Goal: Obtain resource: Obtain resource

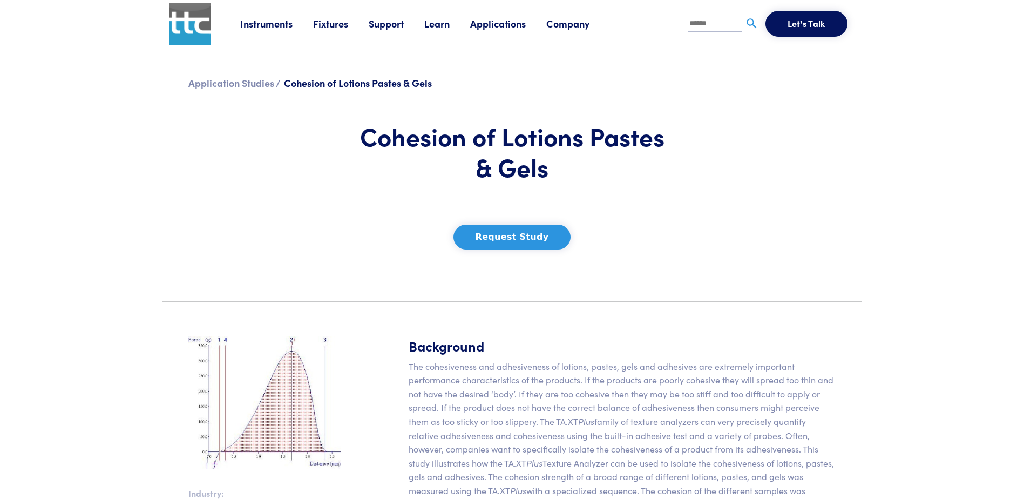
scroll to position [108, 0]
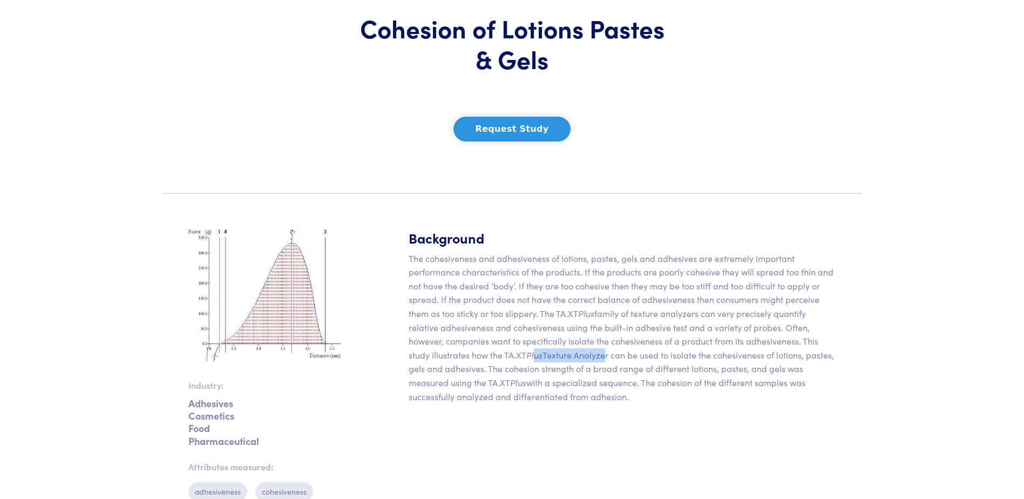
drag, startPoint x: 574, startPoint y: 359, endPoint x: 533, endPoint y: 360, distance: 41.6
click at [533, 360] on p "The cohesiveness and adhesiveness of lotions, pastes, gels and adhesives are ex…" at bounding box center [623, 328] width 428 height 152
drag, startPoint x: 533, startPoint y: 360, endPoint x: 487, endPoint y: 377, distance: 48.5
click at [487, 377] on p "The cohesiveness and adhesiveness of lotions, pastes, gels and adhesives are ex…" at bounding box center [623, 328] width 428 height 152
drag, startPoint x: 487, startPoint y: 369, endPoint x: 720, endPoint y: 369, distance: 232.7
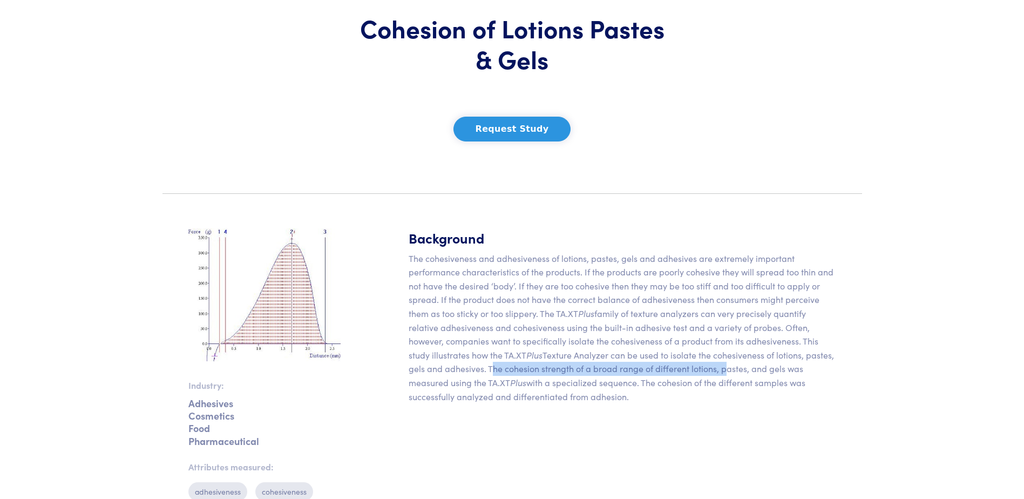
click at [720, 369] on p "The cohesiveness and adhesiveness of lotions, pastes, gels and adhesives are ex…" at bounding box center [623, 328] width 428 height 152
drag, startPoint x: 720, startPoint y: 369, endPoint x: 716, endPoint y: 394, distance: 25.7
click at [716, 394] on p "The cohesiveness and adhesiveness of lotions, pastes, gels and adhesives are ex…" at bounding box center [623, 328] width 428 height 152
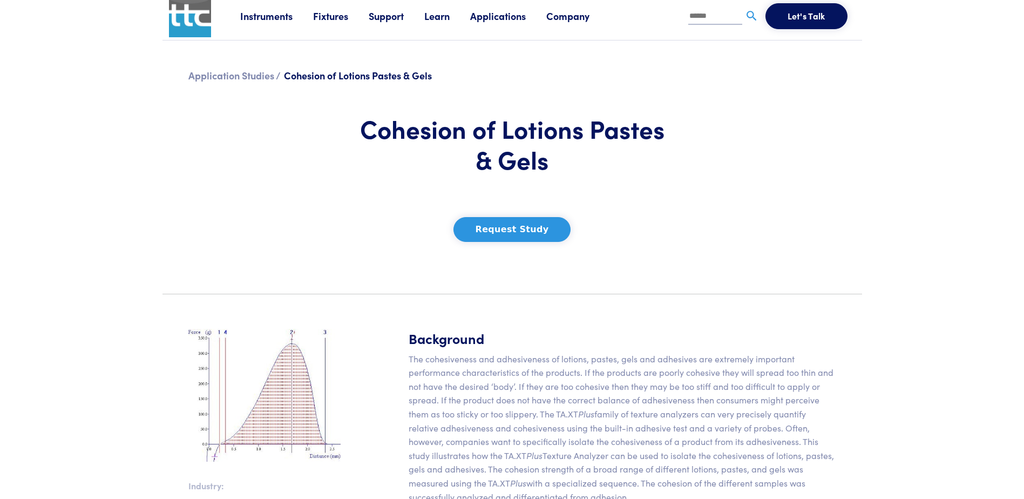
scroll to position [0, 0]
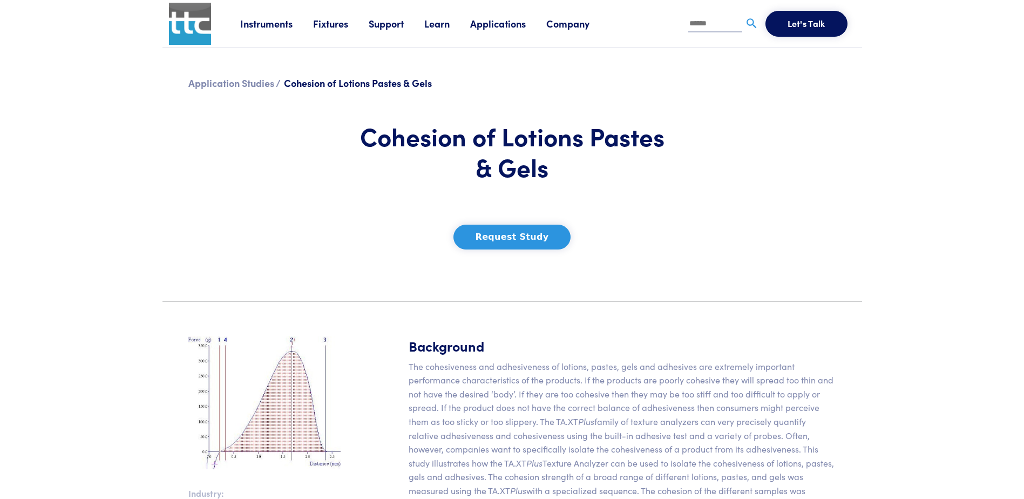
click at [511, 242] on button "Request Study" at bounding box center [512, 237] width 118 height 25
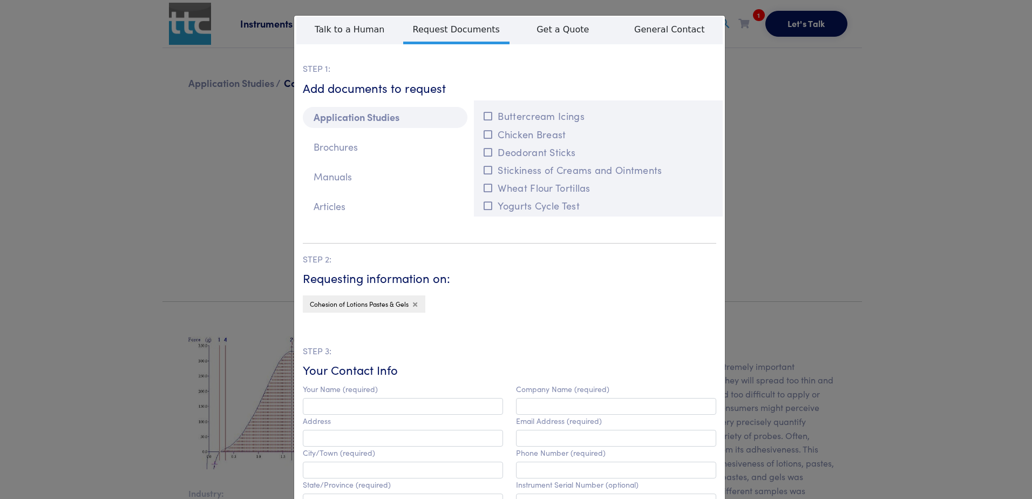
click at [413, 304] on icon at bounding box center [415, 304] width 4 height 6
click at [787, 195] on div "**********" at bounding box center [516, 249] width 1032 height 499
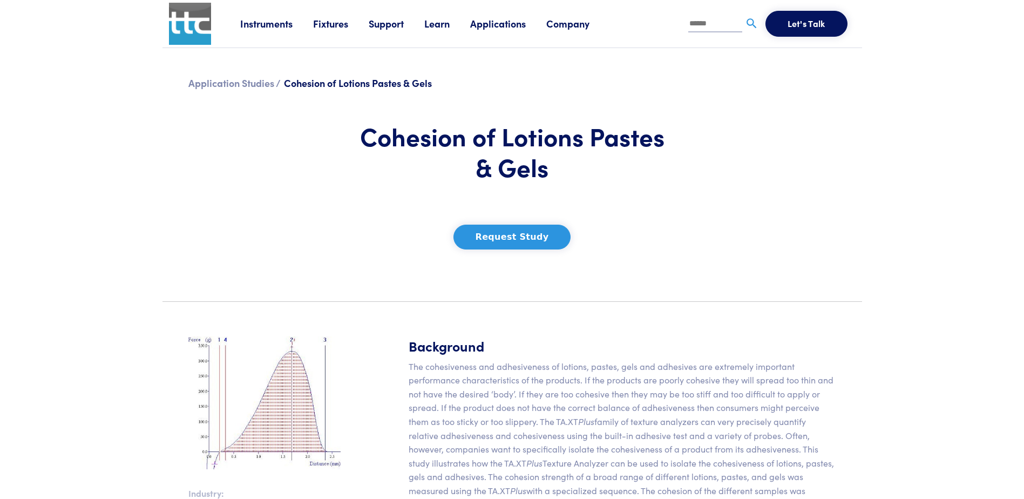
click at [263, 21] on link "Instruments" at bounding box center [276, 23] width 73 height 13
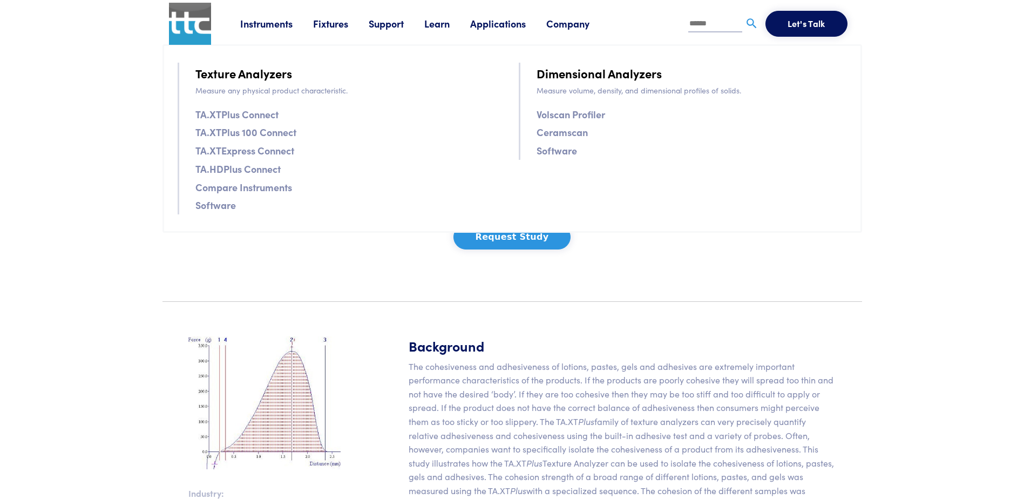
click at [79, 171] on body "Instruments Texture Analyzers Measure any physical product characteristic. TA.X…" at bounding box center [512, 469] width 1024 height 938
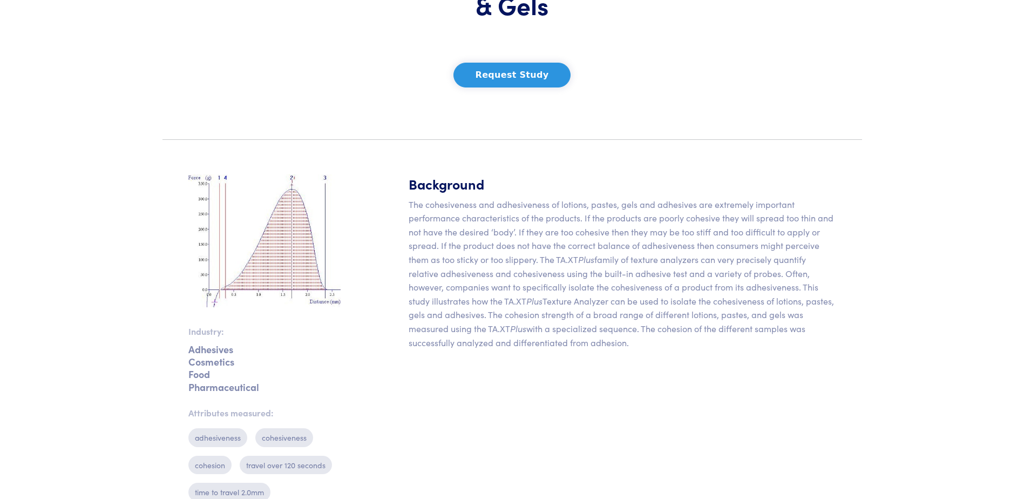
scroll to position [54, 0]
